Goal: Task Accomplishment & Management: Manage account settings

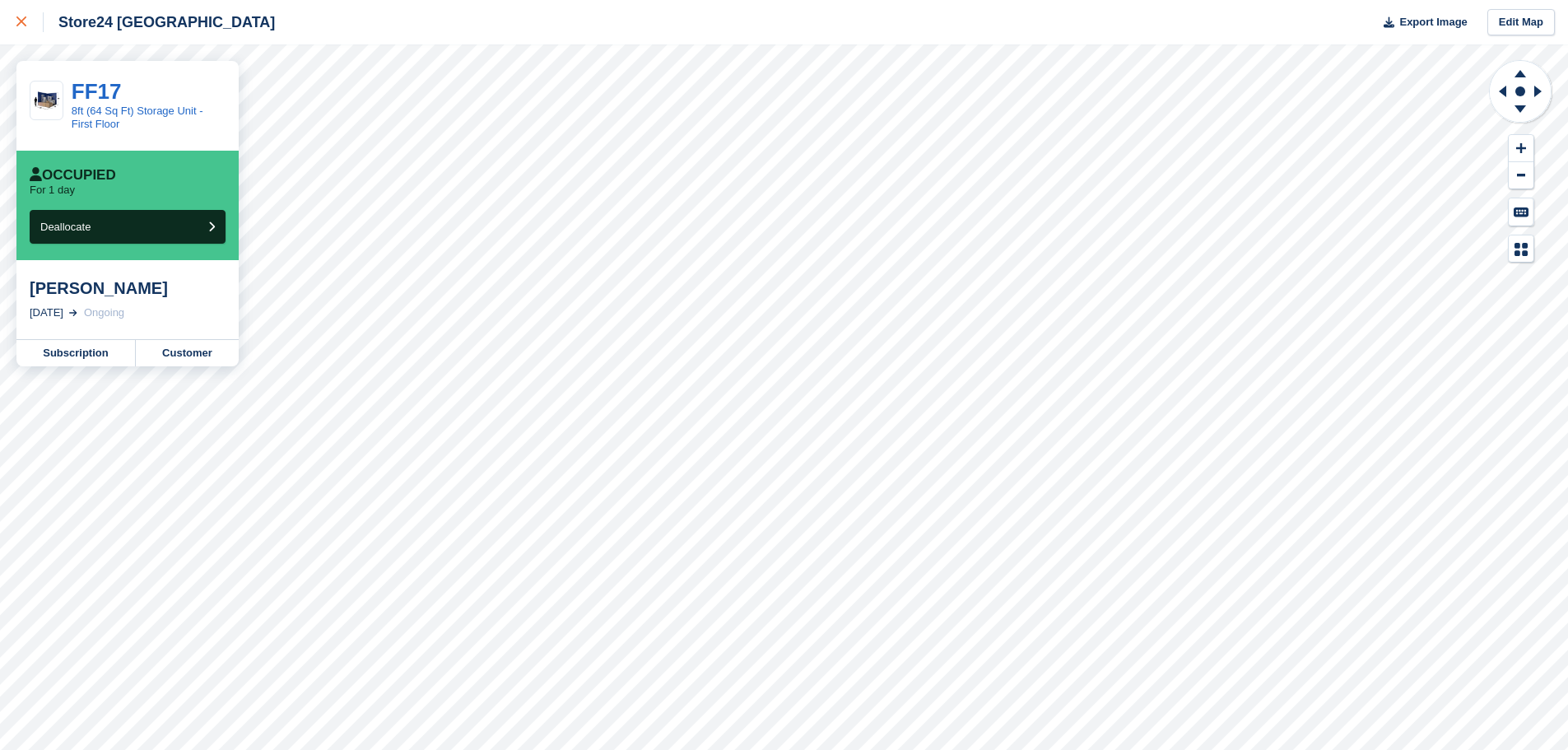
click at [15, 14] on link at bounding box center [22, 22] width 44 height 44
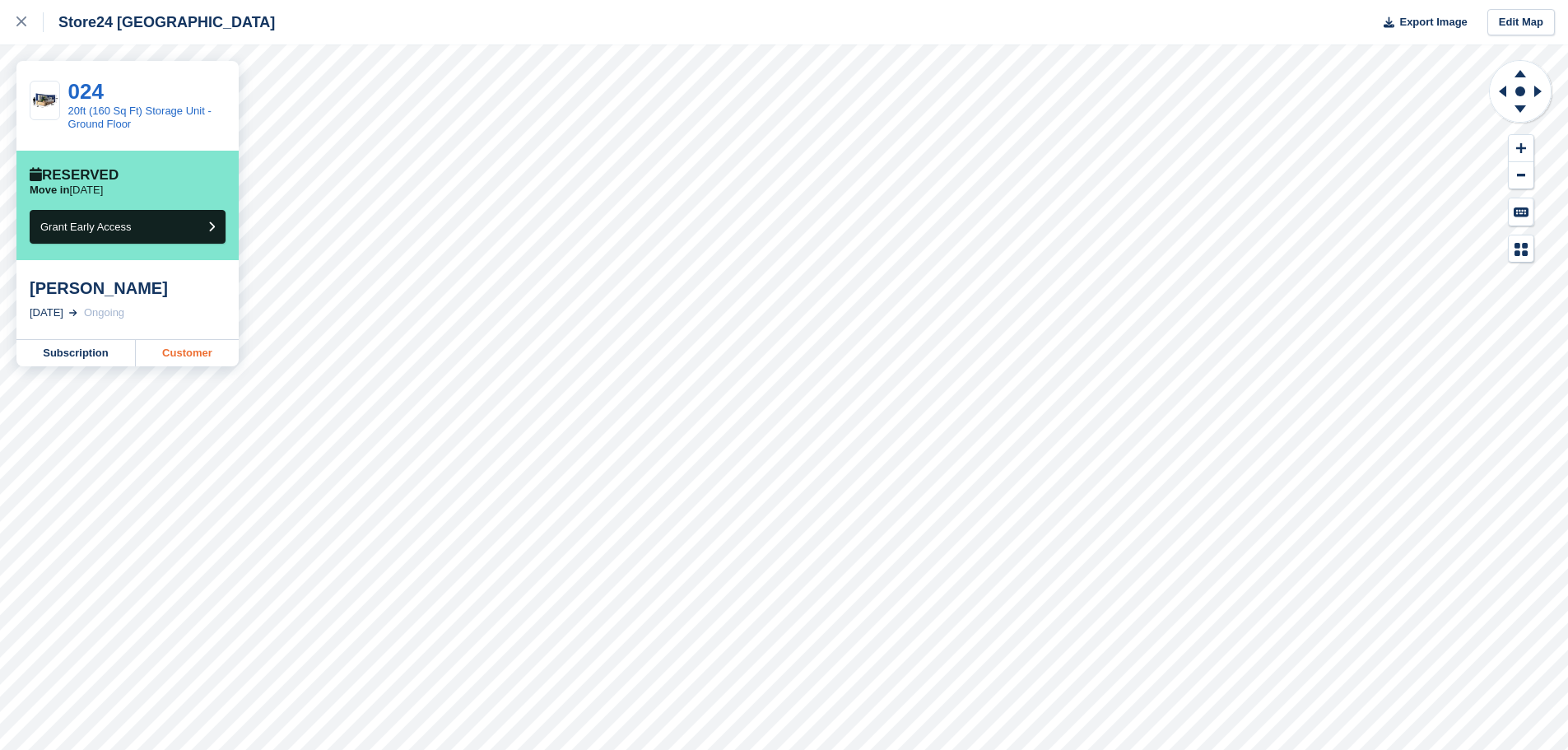
click at [188, 355] on link "Customer" at bounding box center [187, 353] width 103 height 26
click at [22, 18] on icon at bounding box center [22, 22] width 10 height 10
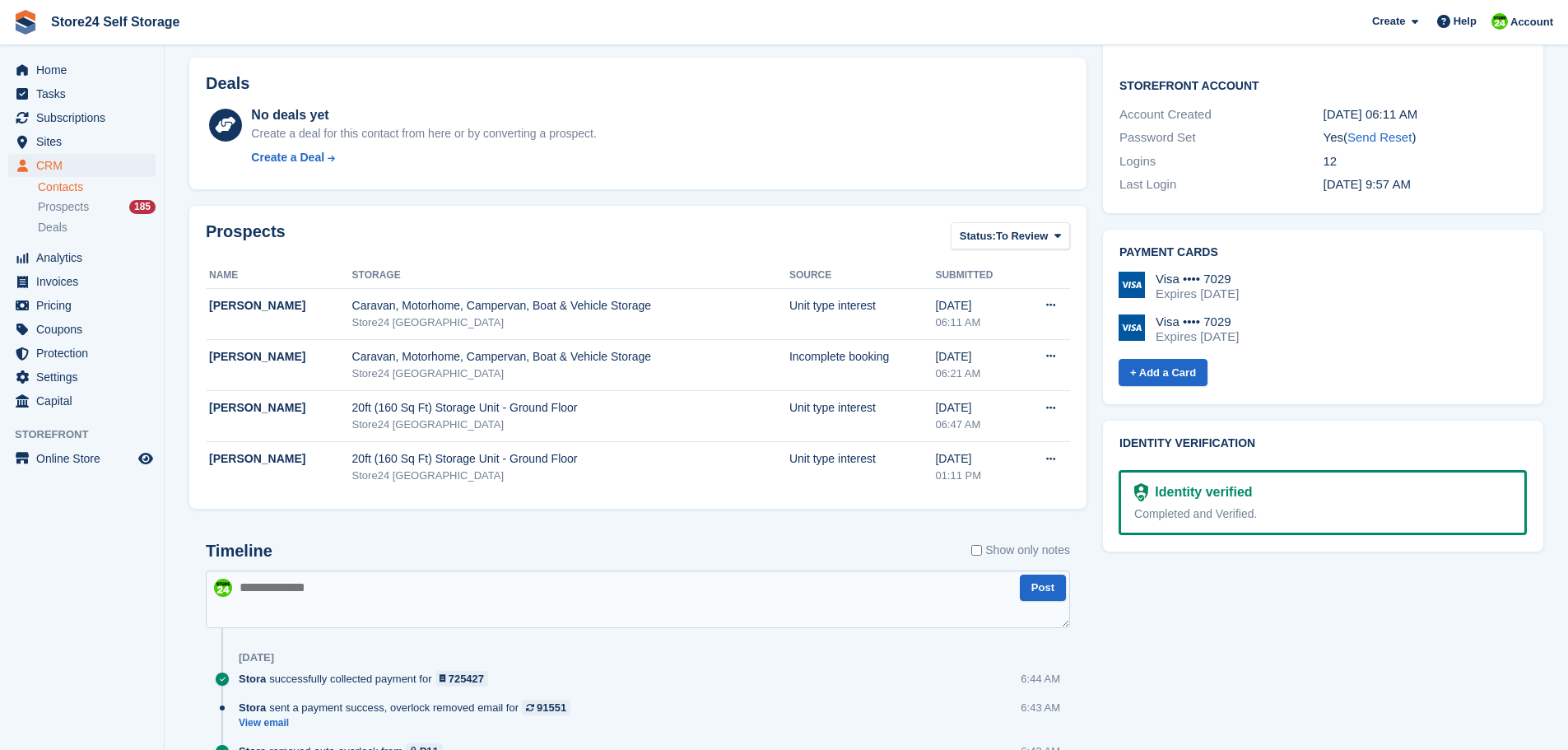
scroll to position [659, 0]
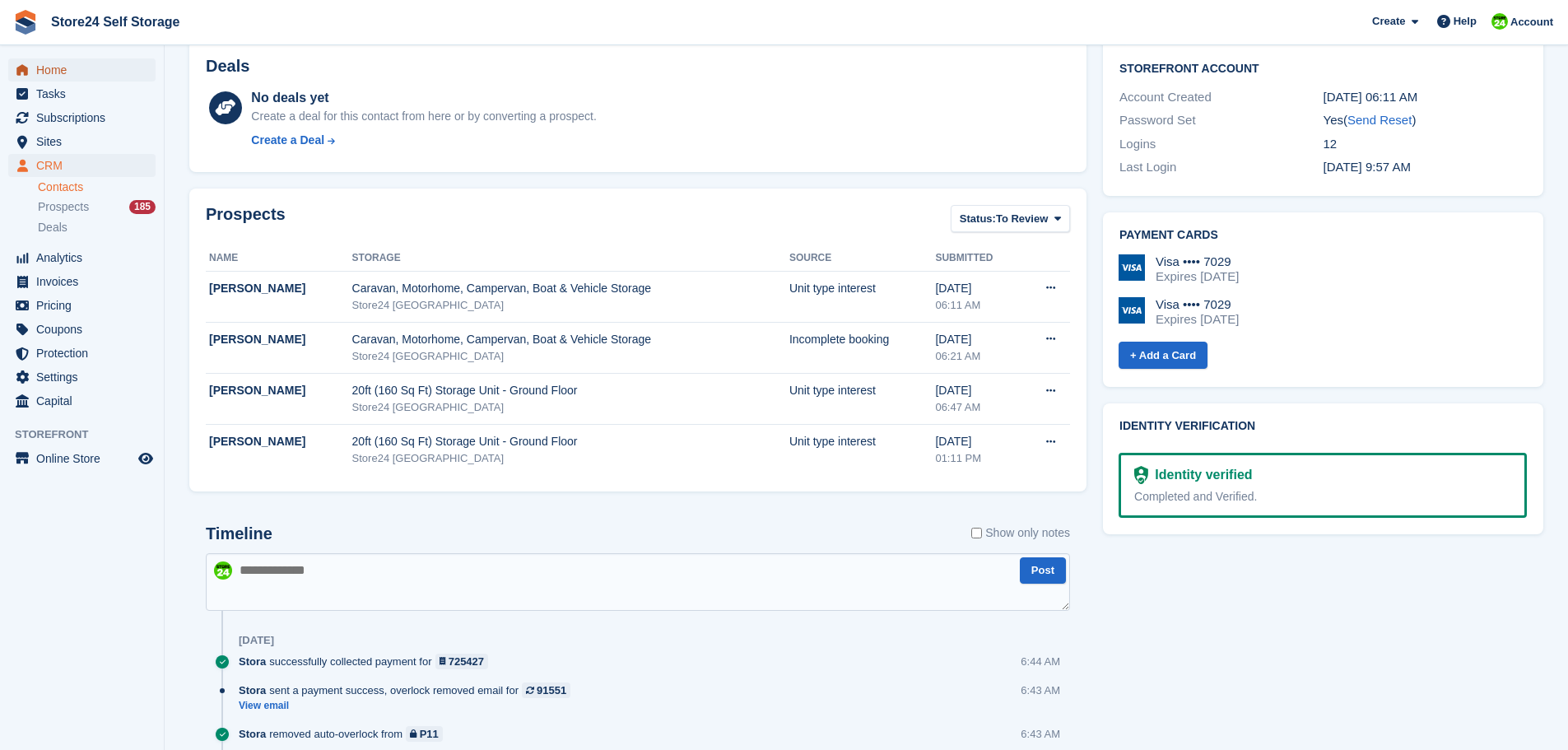
click at [50, 73] on span "Home" at bounding box center [85, 71] width 99 height 24
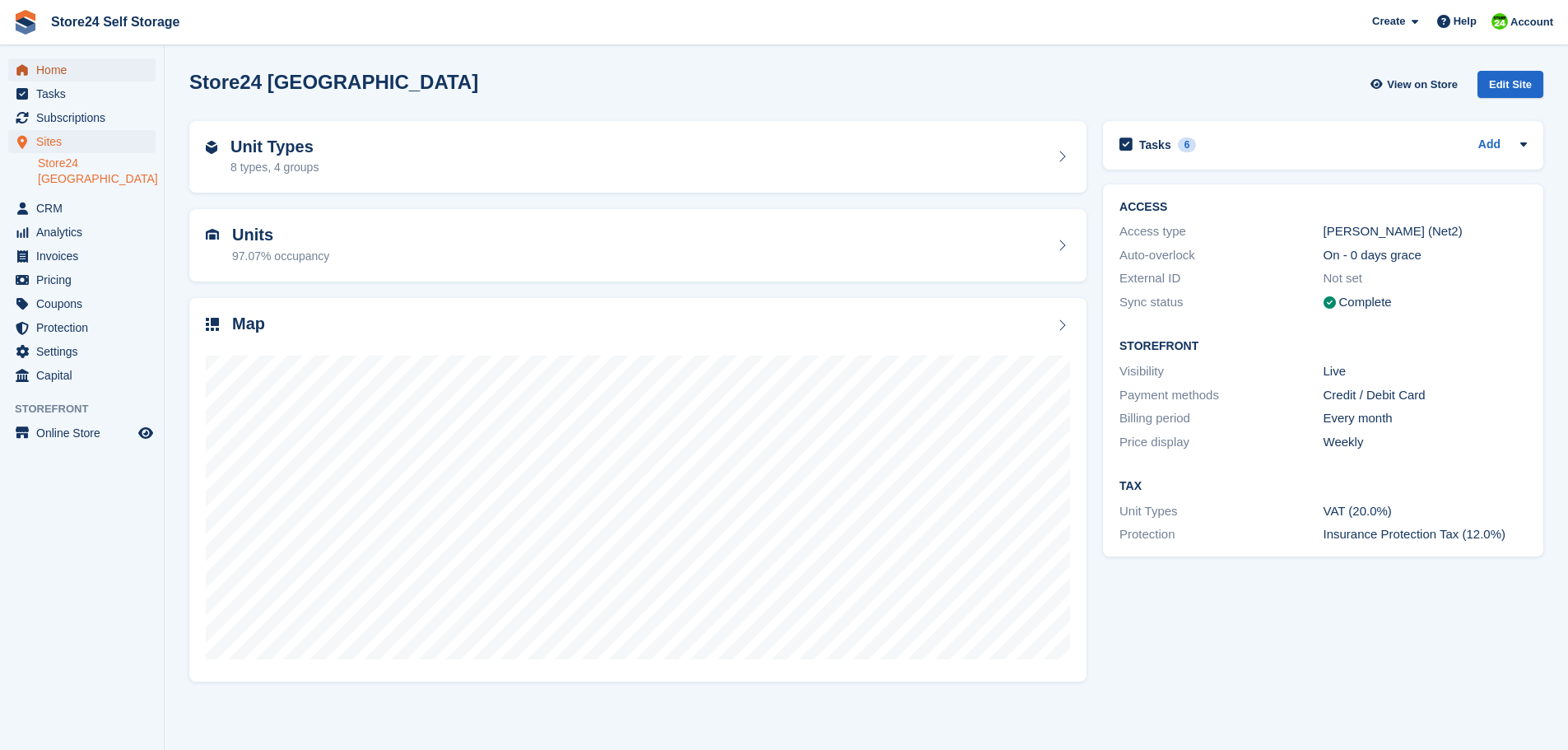
click at [63, 70] on span "Home" at bounding box center [85, 71] width 99 height 24
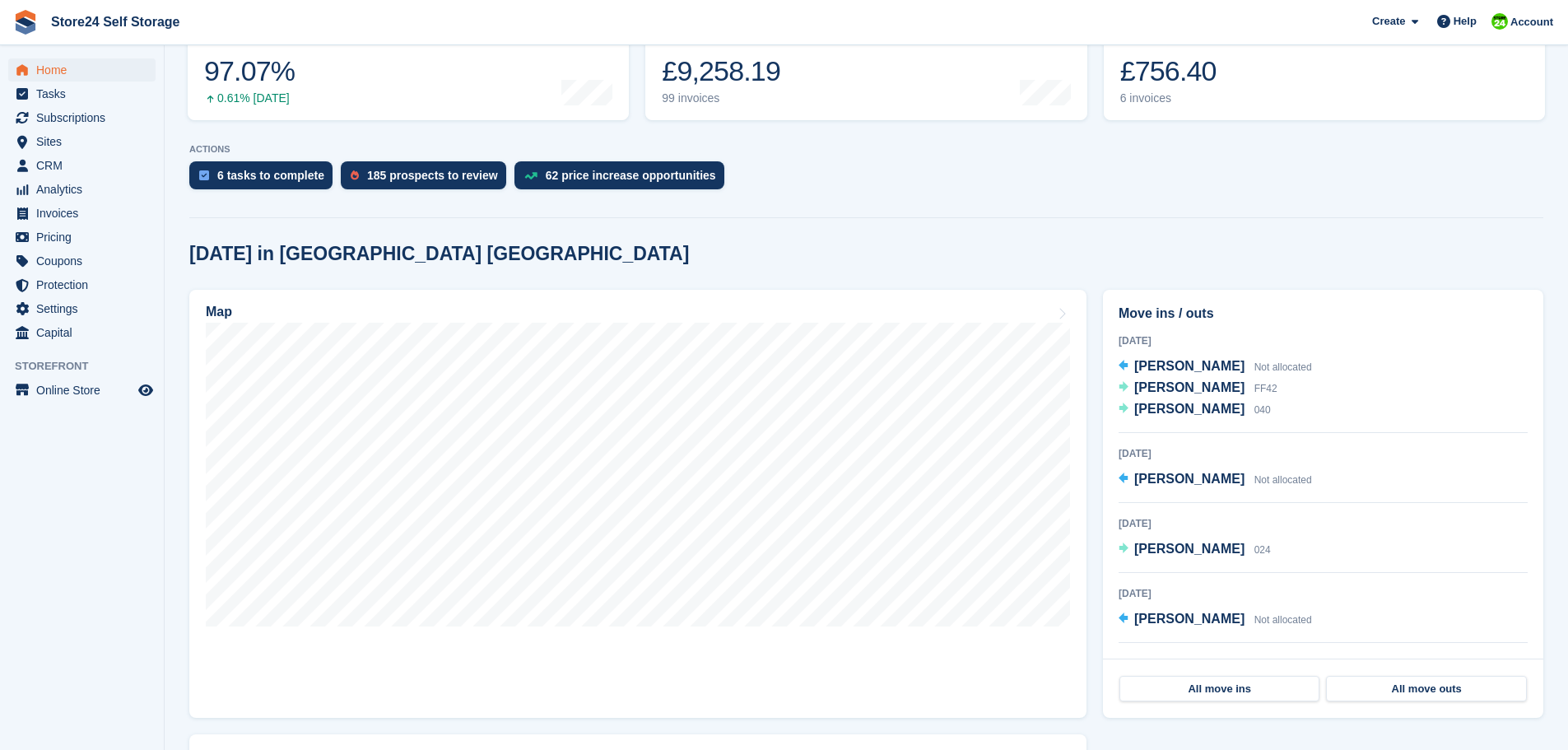
scroll to position [247, 0]
click at [1146, 76] on div "£756.40" at bounding box center [1176, 71] width 113 height 33
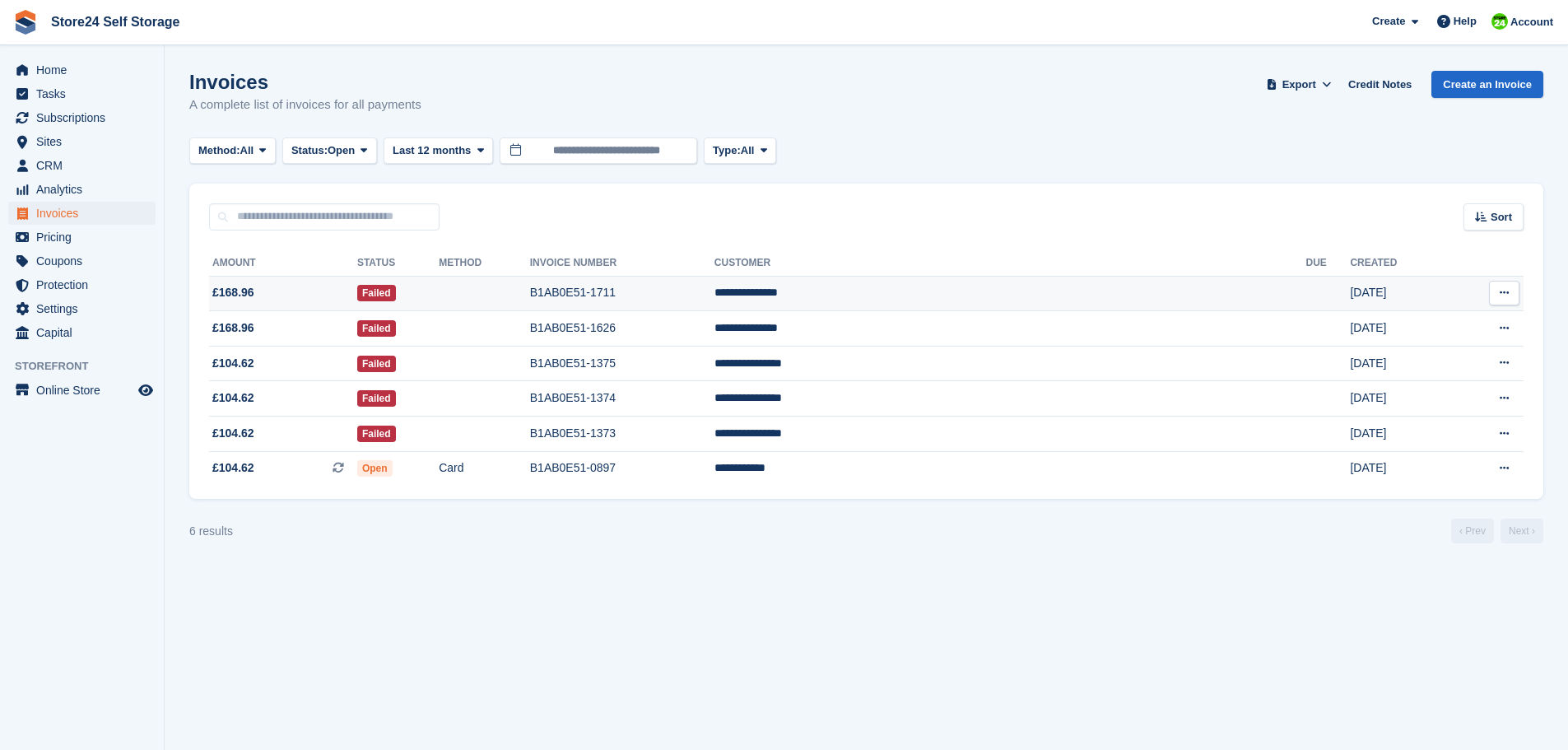
click at [957, 292] on td "**********" at bounding box center [1010, 293] width 592 height 35
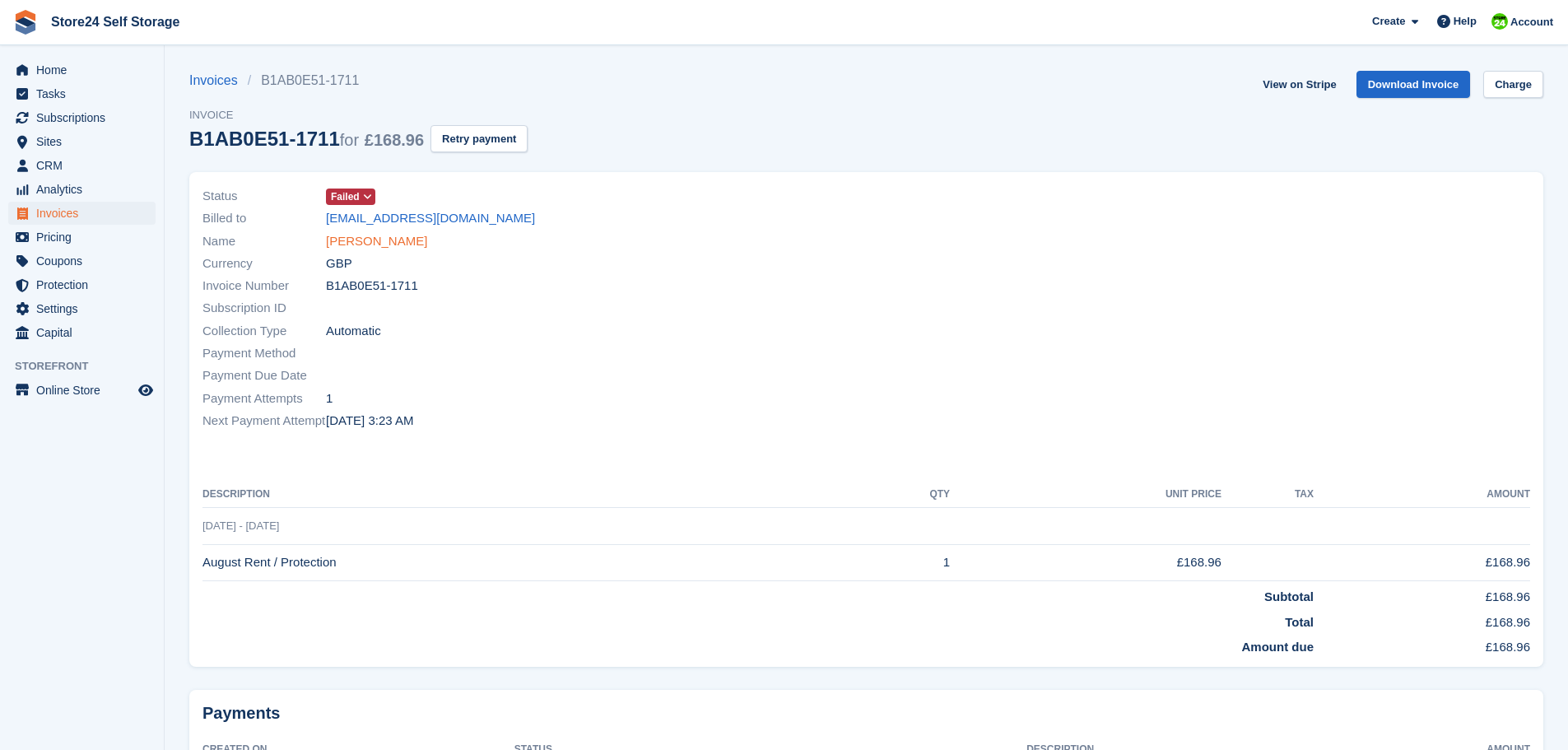
click at [368, 243] on link "Sarah Llewellyn" at bounding box center [375, 241] width 101 height 19
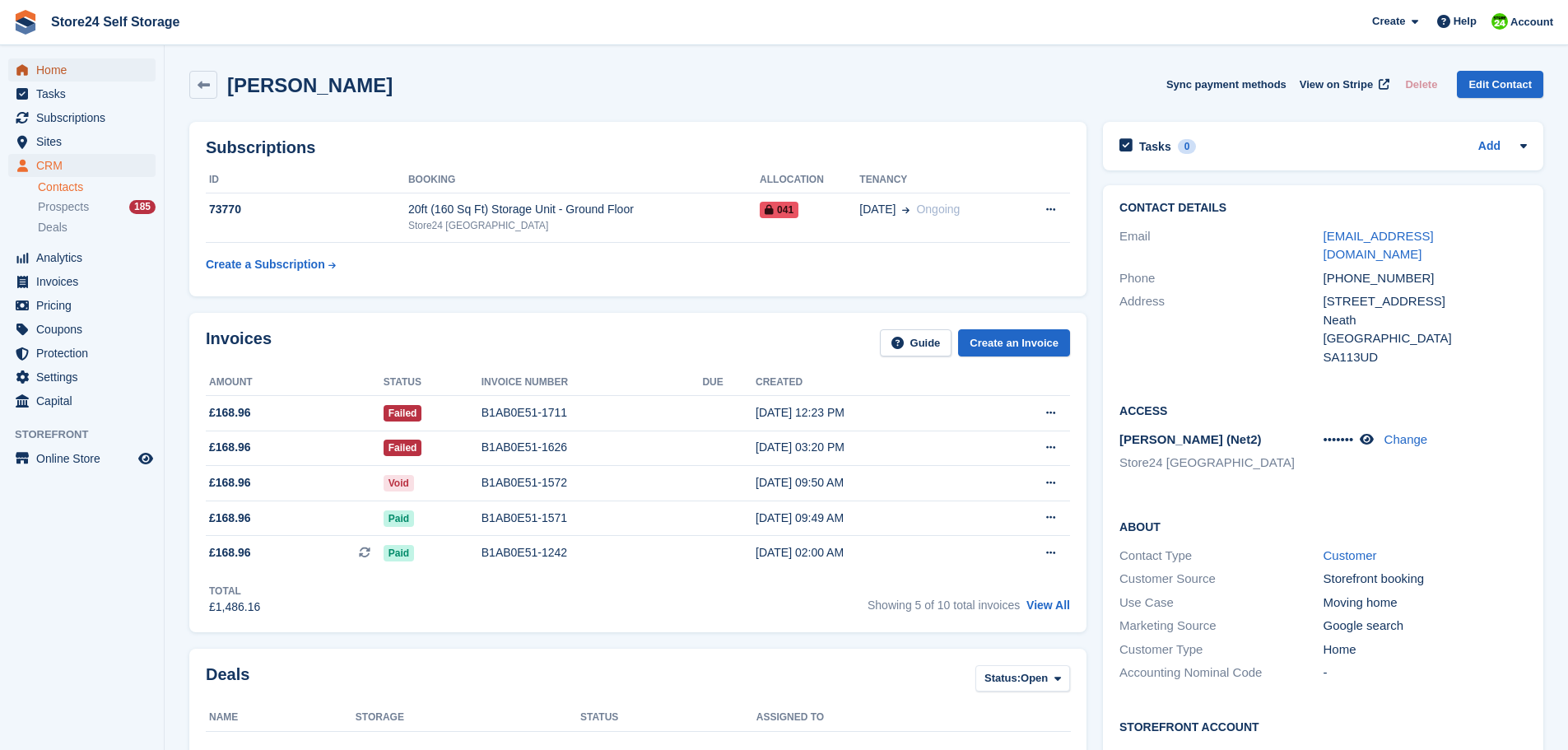
click at [69, 71] on span "Home" at bounding box center [85, 71] width 99 height 24
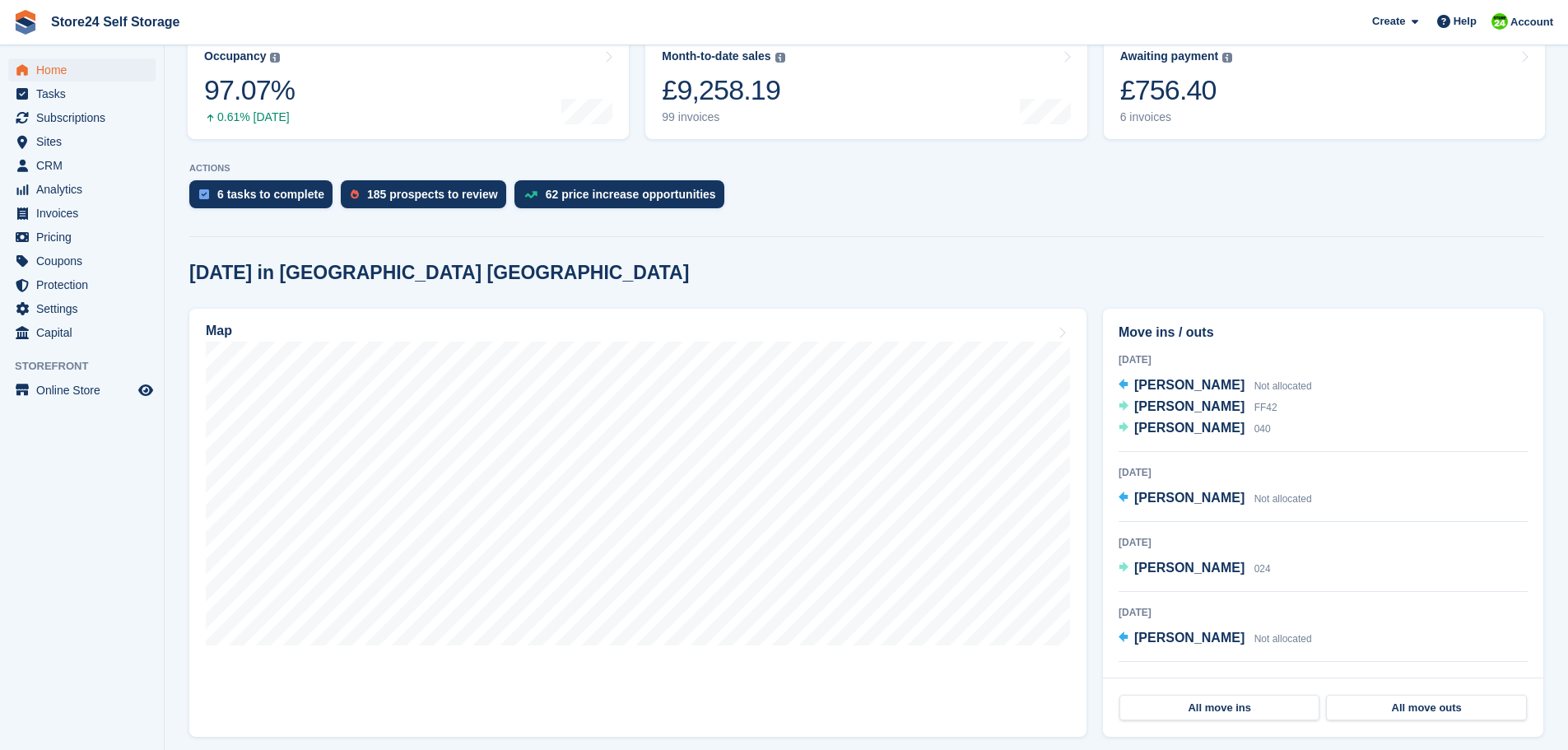
scroll to position [247, 0]
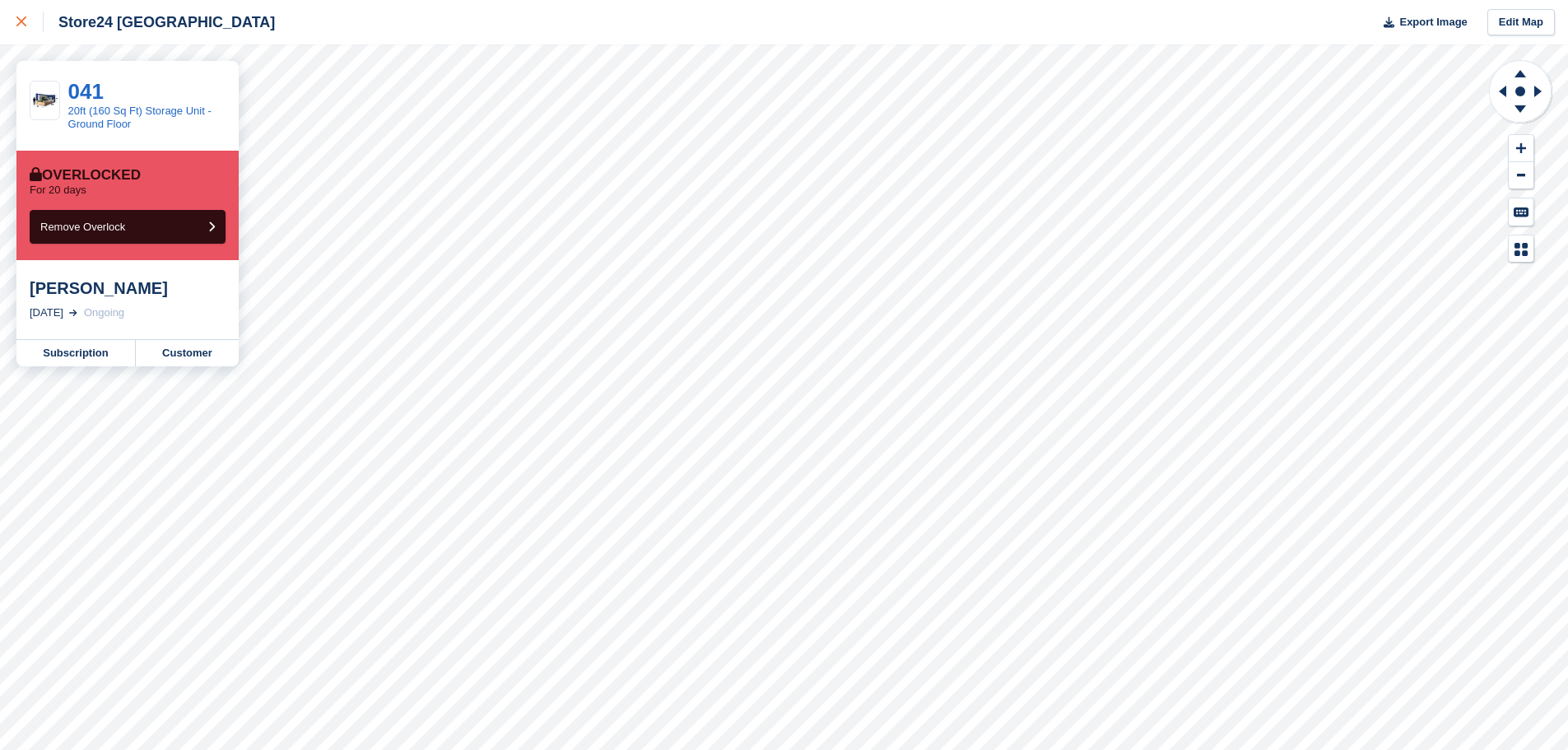
click at [19, 24] on icon at bounding box center [22, 22] width 10 height 10
